Goal: Task Accomplishment & Management: Manage account settings

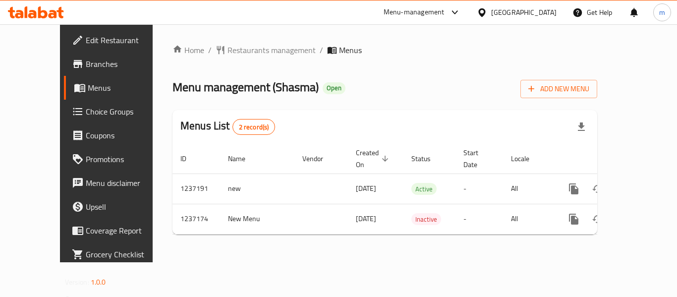
click at [492, 15] on div "[GEOGRAPHIC_DATA]" at bounding box center [523, 12] width 65 height 11
click at [46, 14] on icon at bounding box center [42, 12] width 9 height 12
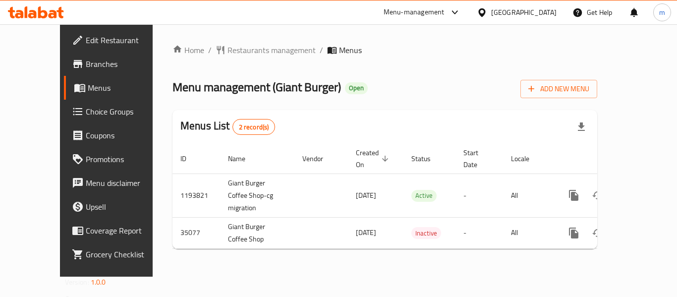
click at [86, 107] on span "Choice Groups" at bounding box center [125, 112] width 79 height 12
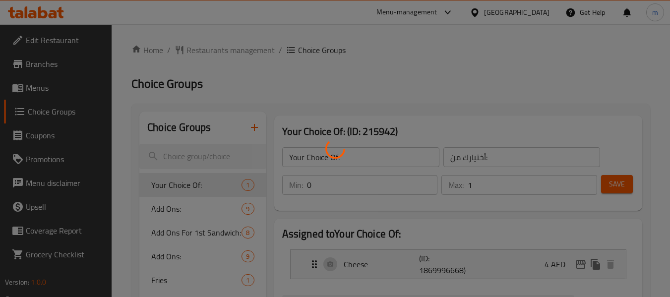
click at [183, 205] on div at bounding box center [335, 148] width 670 height 297
click at [170, 204] on div at bounding box center [335, 148] width 670 height 297
click at [161, 209] on div at bounding box center [335, 148] width 670 height 297
click at [163, 209] on div at bounding box center [335, 148] width 670 height 297
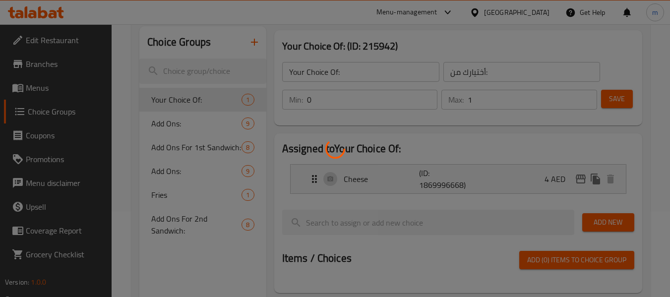
scroll to position [99, 0]
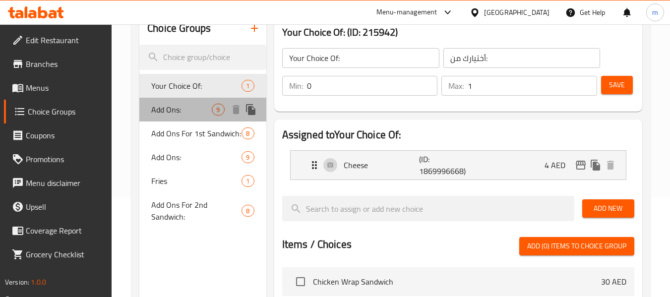
click at [160, 116] on span "Add Ons:" at bounding box center [181, 110] width 60 height 12
type input "Add Ons:"
type input "اضافات:"
type input "8"
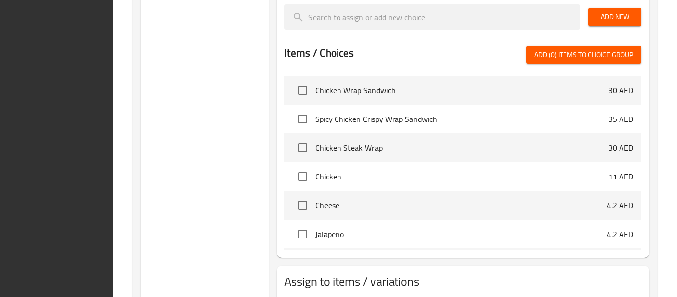
scroll to position [654, 0]
